Goal: Transaction & Acquisition: Download file/media

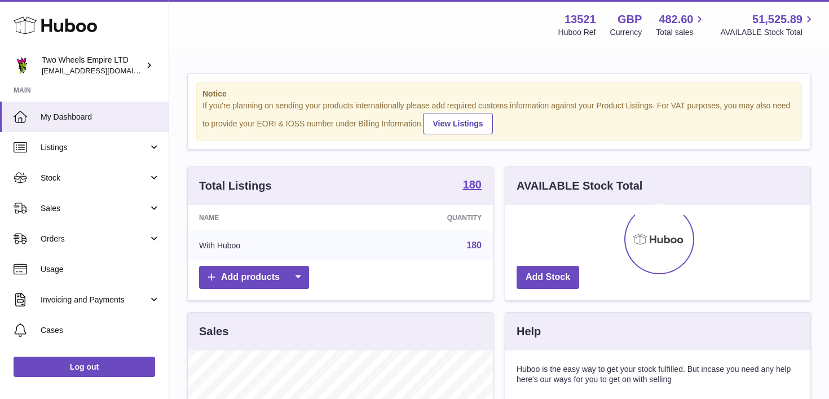
scroll to position [176, 305]
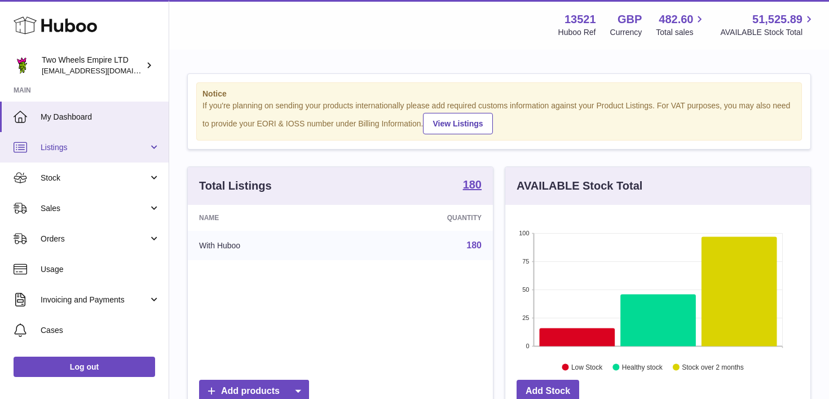
click at [60, 144] on span "Listings" at bounding box center [95, 147] width 108 height 11
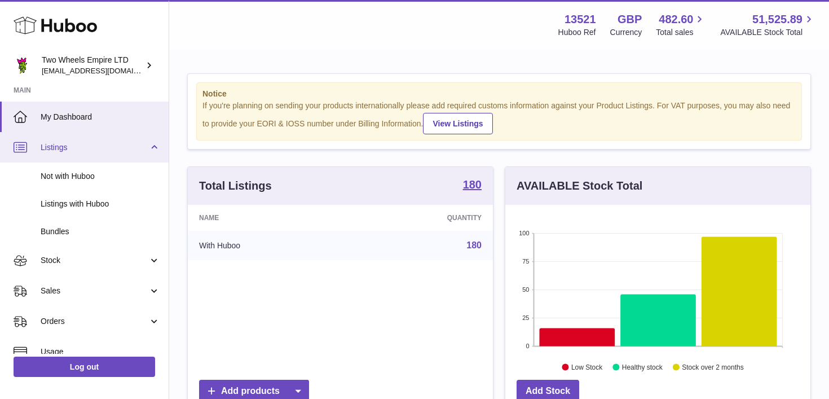
click at [60, 144] on span "Listings" at bounding box center [95, 147] width 108 height 11
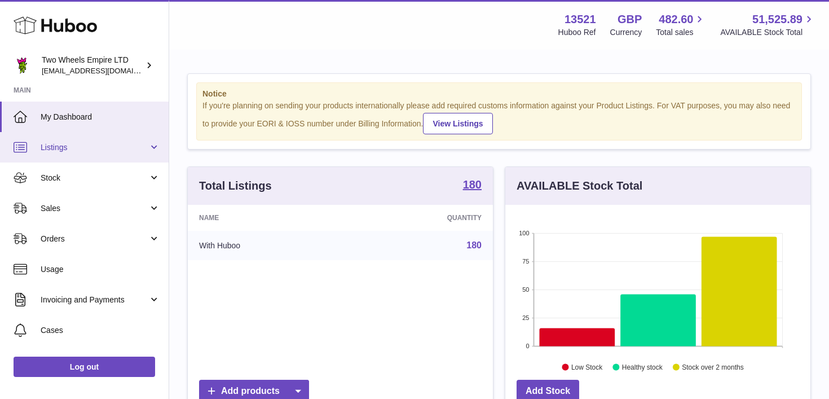
click at [71, 145] on span "Listings" at bounding box center [95, 147] width 108 height 11
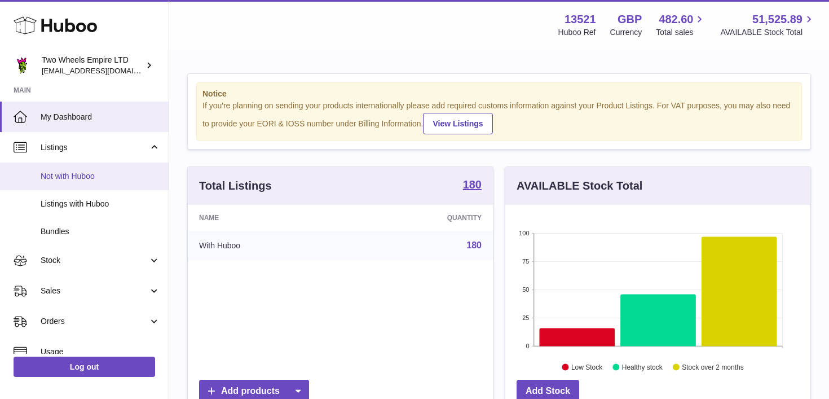
click at [73, 168] on link "Not with Huboo" at bounding box center [84, 176] width 169 height 28
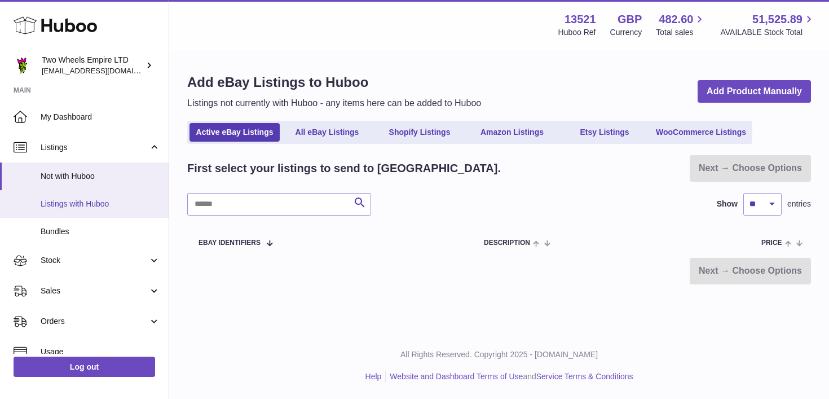
click at [68, 201] on span "Listings with Huboo" at bounding box center [101, 204] width 120 height 11
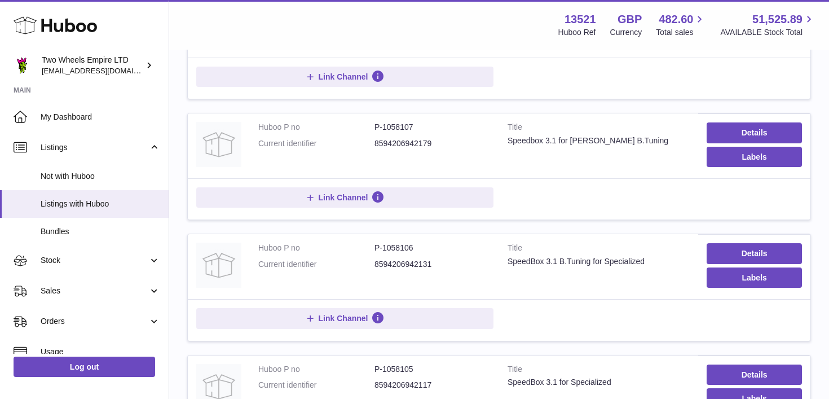
scroll to position [231, 0]
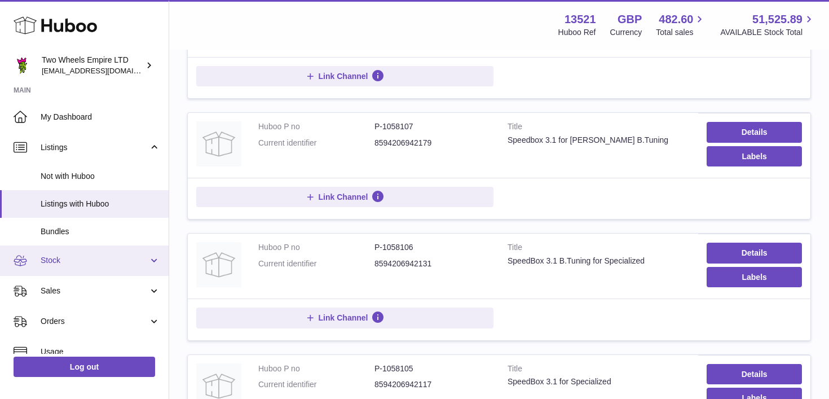
click at [140, 256] on span "Stock" at bounding box center [95, 260] width 108 height 11
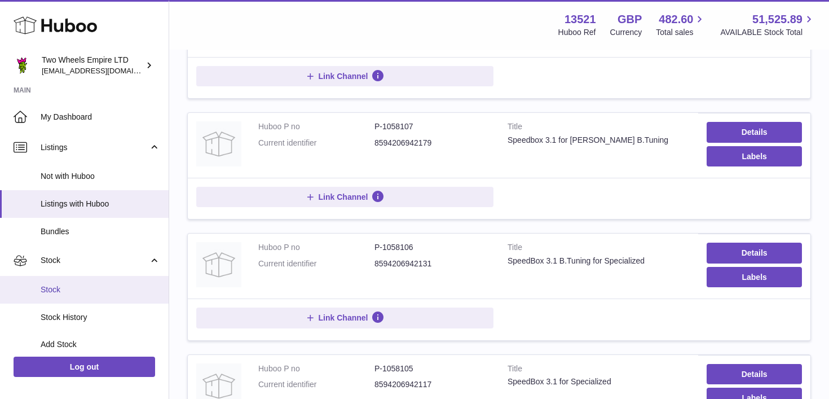
click at [90, 284] on span "Stock" at bounding box center [101, 289] width 120 height 11
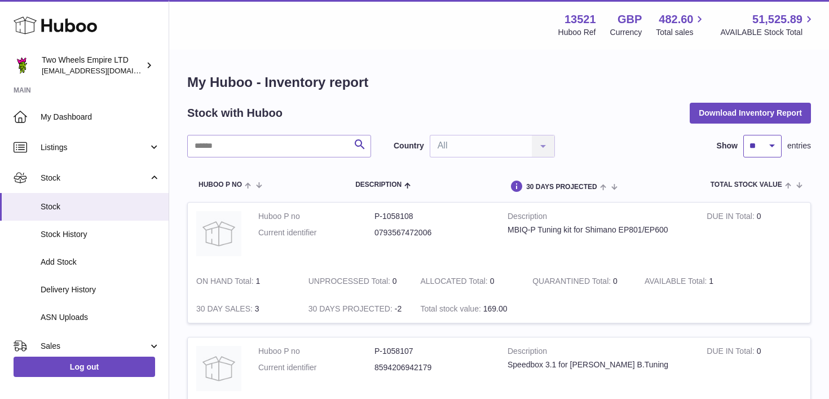
select select "***"
click at [772, 110] on button "Download Inventory Report" at bounding box center [750, 113] width 121 height 20
click at [467, 24] on div "Menu Huboo 13521 Huboo Ref GBP Currency 482.60 Total sales 51,525.89 AVAILABLE …" at bounding box center [499, 25] width 633 height 26
